Goal: Task Accomplishment & Management: Manage account settings

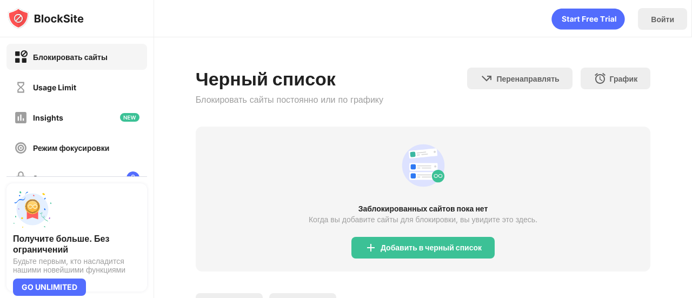
click at [69, 84] on div "Usage Limit" at bounding box center [54, 87] width 43 height 9
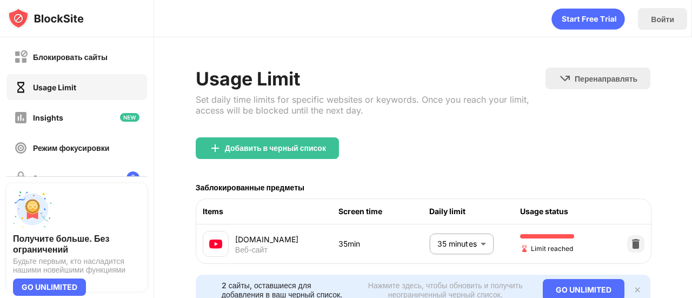
click at [462, 243] on body "Блокировать сайты Usage Limit Insights Режим фокусировки Защита паролем Пользов…" at bounding box center [346, 149] width 692 height 298
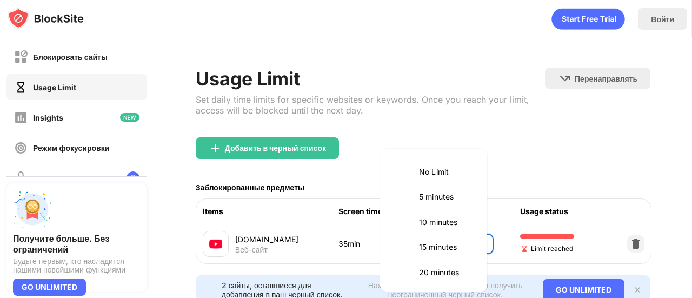
scroll to position [128, 0]
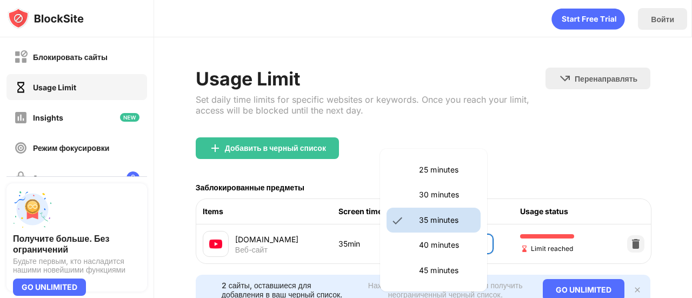
click at [453, 242] on p "40 minutes" at bounding box center [446, 245] width 55 height 12
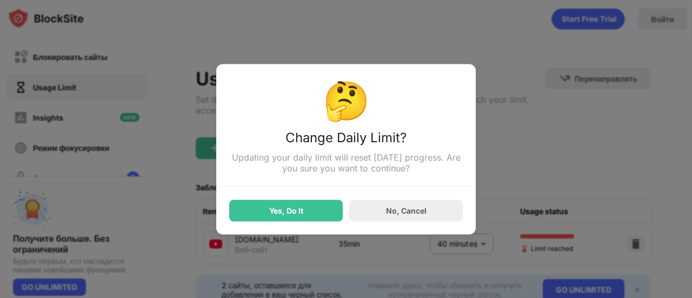
click at [299, 210] on div "Yes, Do It" at bounding box center [286, 210] width 34 height 9
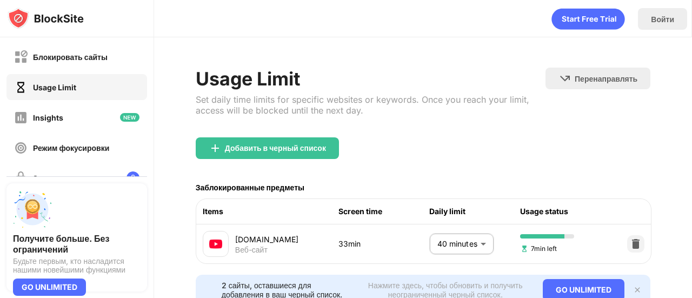
click at [472, 243] on body "Блокировать сайты Usage Limit Insights Режим фокусировки Защита паролем Пользов…" at bounding box center [346, 149] width 692 height 298
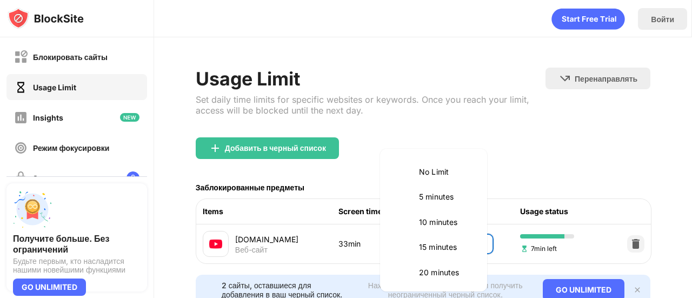
scroll to position [153, 0]
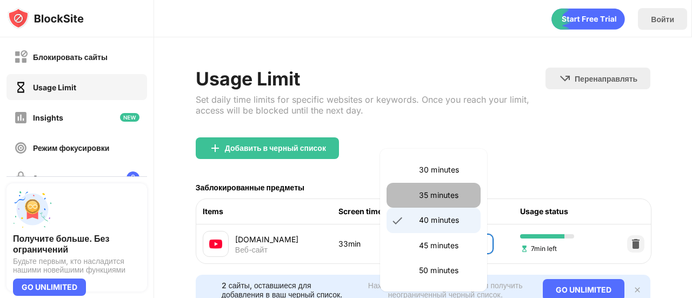
click at [443, 196] on p "35 minutes" at bounding box center [446, 195] width 55 height 12
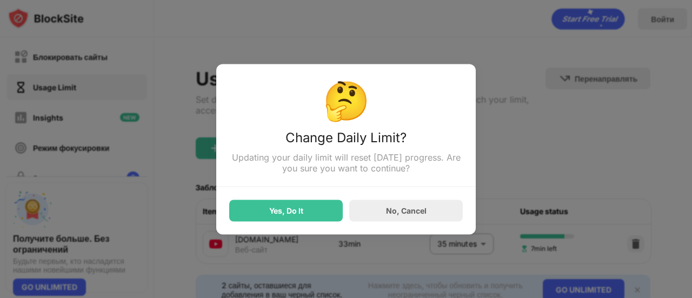
click at [323, 214] on div "Yes, Do It" at bounding box center [286, 211] width 114 height 22
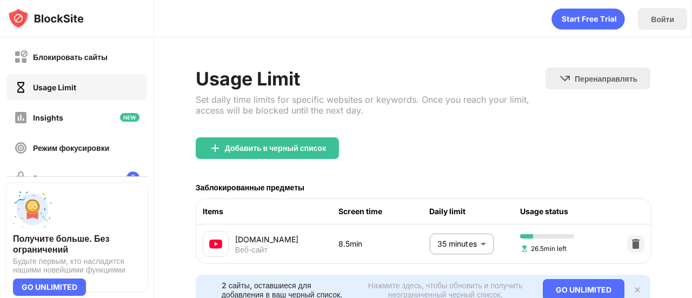
click at [554, 164] on div "Добавить в черный список" at bounding box center [423, 156] width 455 height 39
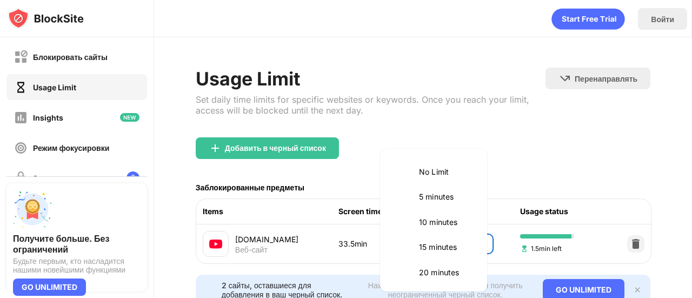
click at [448, 242] on body "Блокировать сайты Usage Limit Insights Режим фокусировки Защита паролем Пользов…" at bounding box center [346, 149] width 692 height 298
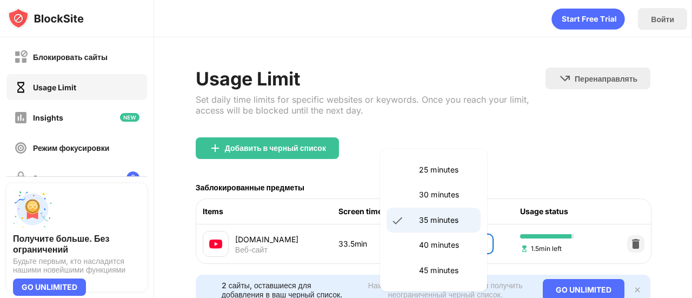
click at [449, 238] on li "40 minutes" at bounding box center [434, 245] width 94 height 25
type input "**"
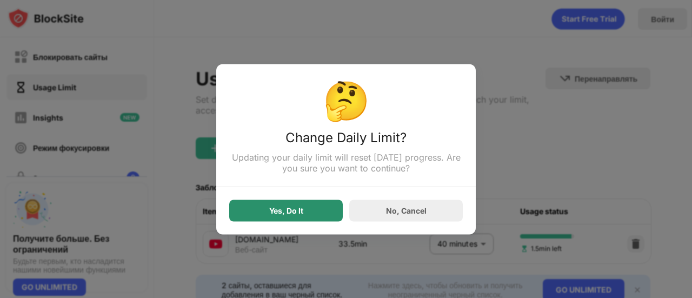
click at [307, 214] on div "Yes, Do It" at bounding box center [286, 211] width 114 height 22
